Goal: Find specific page/section: Find specific page/section

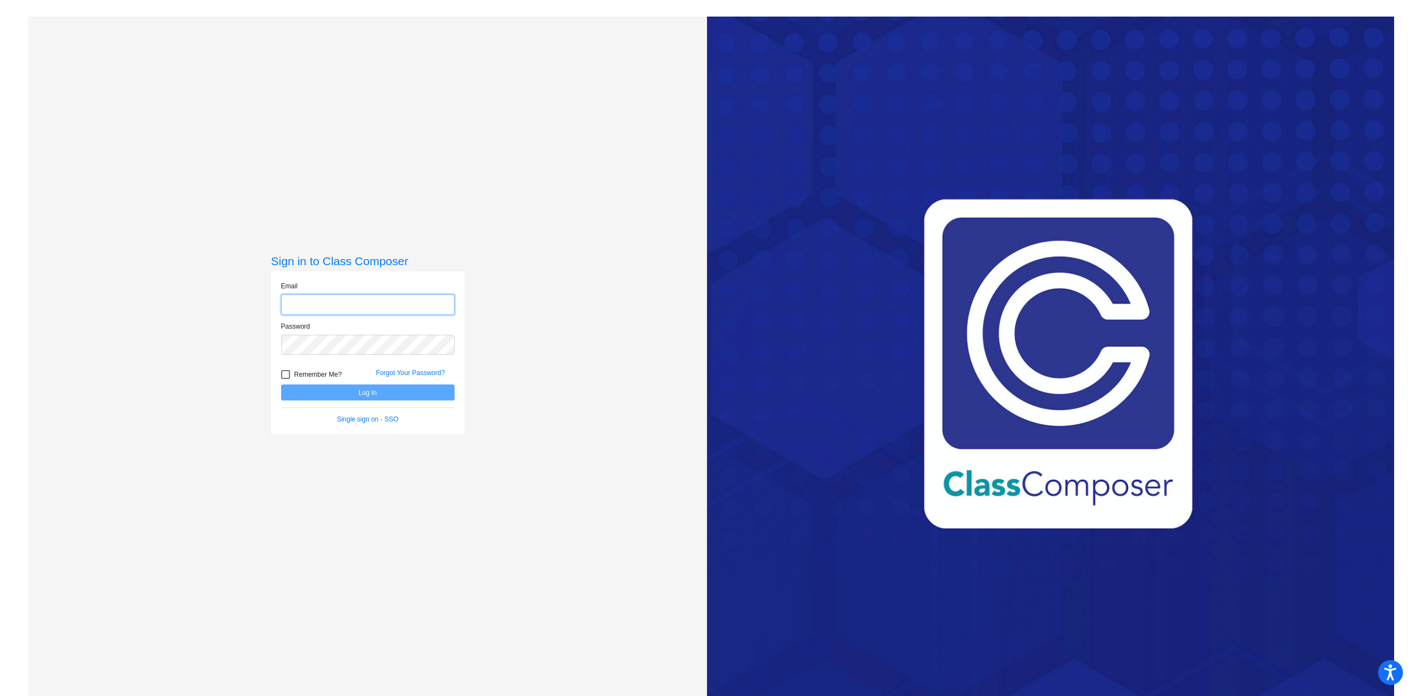
type input "[EMAIL_ADDRESS][PERSON_NAME][DOMAIN_NAME]"
click at [366, 400] on button "Log In" at bounding box center [367, 392] width 173 height 16
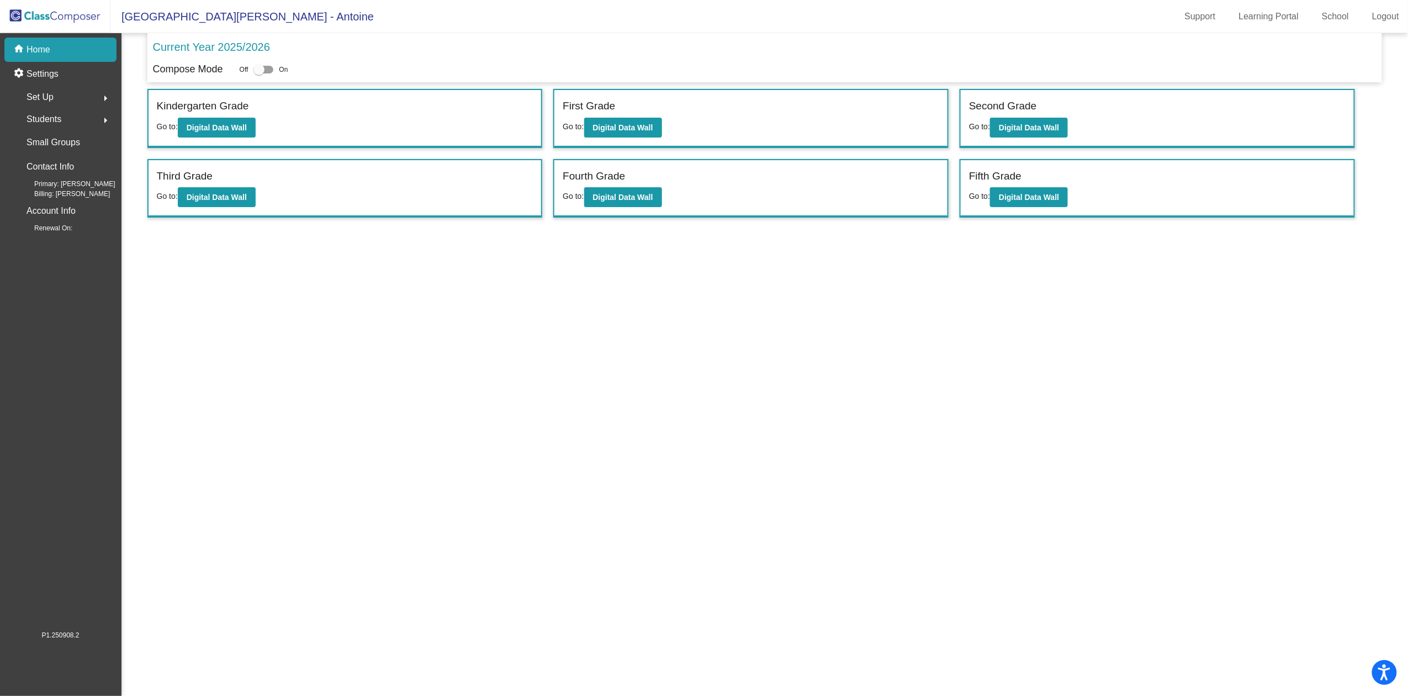
click at [1006, 102] on label "Second Grade" at bounding box center [1003, 106] width 68 height 16
click at [1021, 123] on b "Digital Data Wall" at bounding box center [1029, 127] width 60 height 9
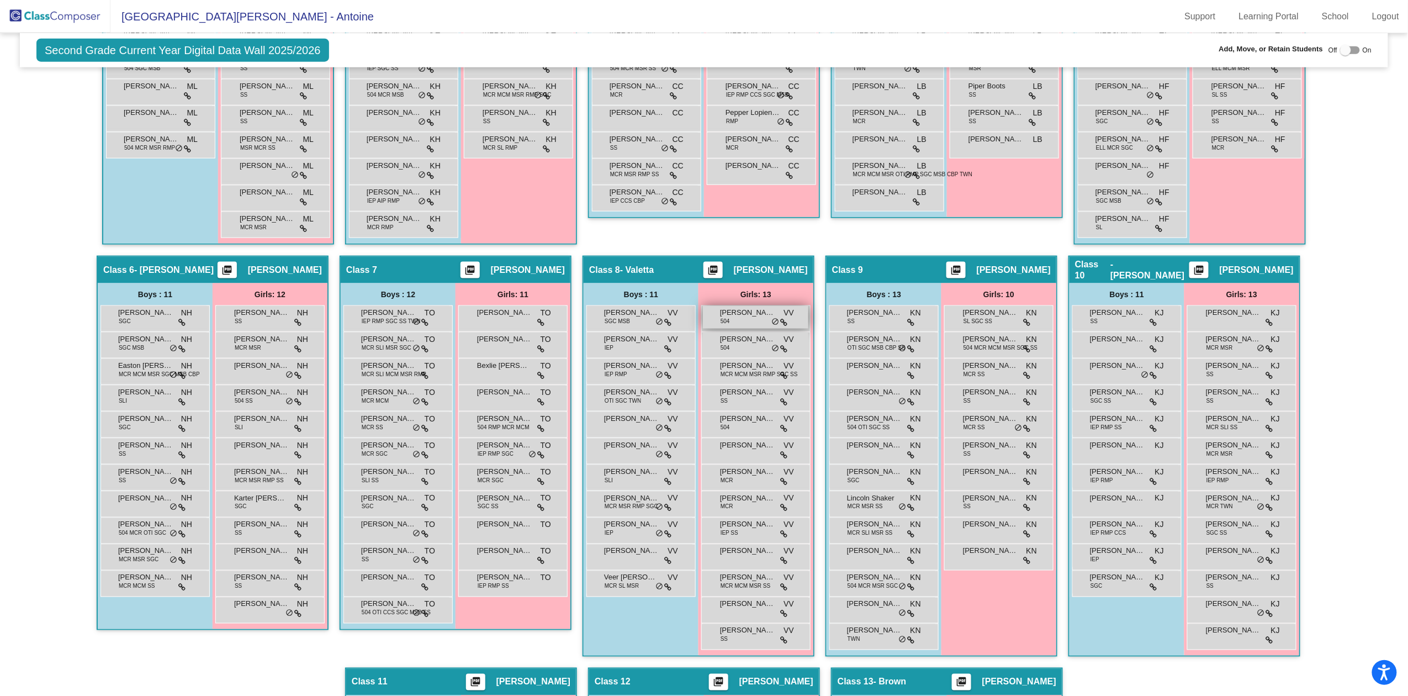
scroll to position [663, 0]
